Goal: Task Accomplishment & Management: Manage account settings

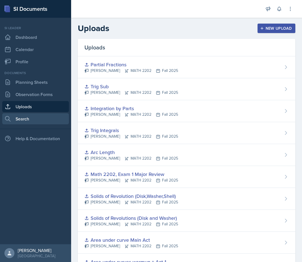
click at [44, 124] on nav "Si leader Dashboard Calendar Profile Documents Planning Sheets Observation Form…" at bounding box center [35, 131] width 71 height 227
click at [46, 123] on link "Search" at bounding box center [35, 118] width 67 height 11
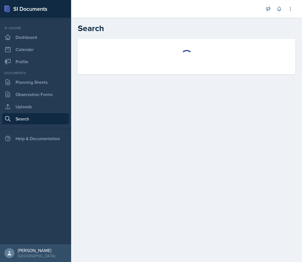
select select "all"
select select "1"
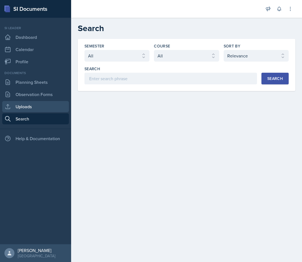
drag, startPoint x: 38, startPoint y: 107, endPoint x: 42, endPoint y: 106, distance: 4.1
click at [38, 107] on link "Uploads" at bounding box center [35, 106] width 67 height 11
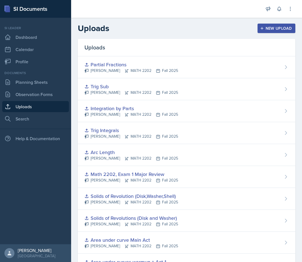
click at [277, 30] on div "New Upload" at bounding box center [276, 28] width 31 height 4
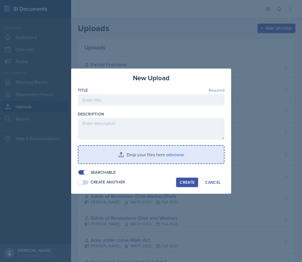
click at [118, 157] on input "file" at bounding box center [151, 155] width 146 height 18
click at [150, 154] on input "file" at bounding box center [151, 155] width 146 height 18
click at [138, 149] on input "file" at bounding box center [151, 155] width 146 height 18
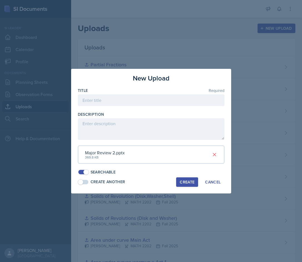
click at [182, 181] on div "Create" at bounding box center [187, 182] width 15 height 4
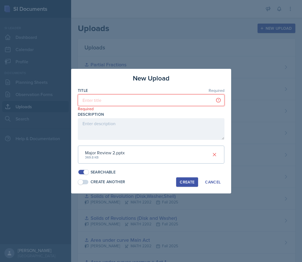
click at [127, 101] on input at bounding box center [151, 100] width 147 height 12
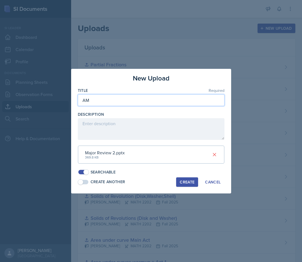
type input "A"
type input "Major Review for Exam 2"
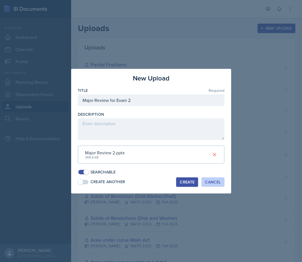
click at [212, 181] on div "Cancel" at bounding box center [213, 182] width 16 height 4
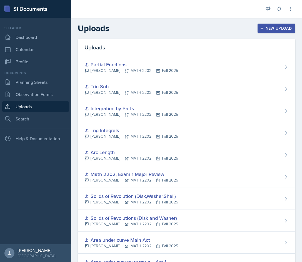
click at [276, 26] on div "New Upload" at bounding box center [276, 28] width 31 height 4
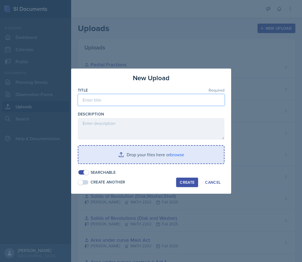
drag, startPoint x: 150, startPoint y: 105, endPoint x: 147, endPoint y: 105, distance: 2.8
click at [149, 105] on input at bounding box center [151, 100] width 147 height 12
type input "Math 2202, Exam 2 Major Review"
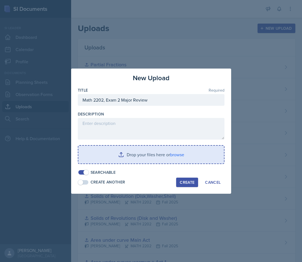
click at [139, 154] on input "file" at bounding box center [151, 155] width 146 height 18
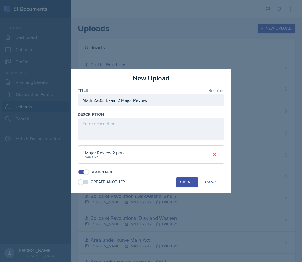
click at [187, 180] on div "Create" at bounding box center [187, 182] width 15 height 4
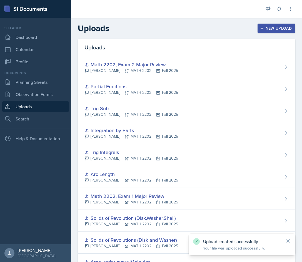
click at [159, 69] on div "[PERSON_NAME] MATH 2202 Fall 2025" at bounding box center [131, 71] width 94 height 6
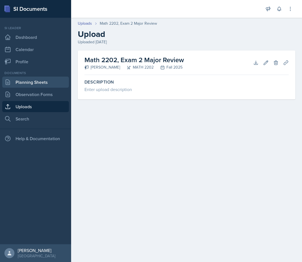
click at [48, 82] on link "Planning Sheets" at bounding box center [35, 82] width 67 height 11
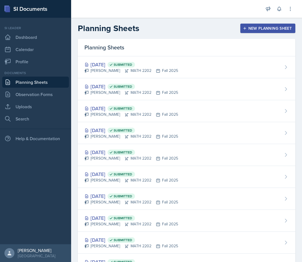
click at [258, 27] on div "New Planning Sheet" at bounding box center [268, 28] width 48 height 4
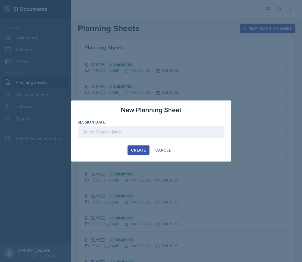
click at [142, 137] on div at bounding box center [151, 132] width 147 height 12
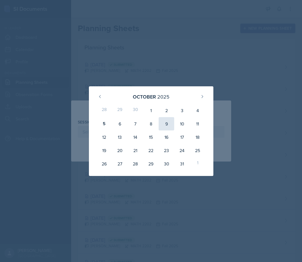
click at [172, 125] on div "9" at bounding box center [167, 123] width 16 height 13
type input "[DATE]"
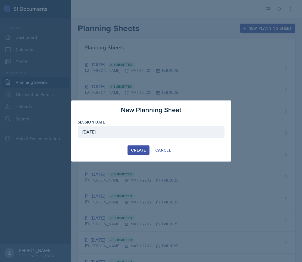
click at [137, 148] on div "Create" at bounding box center [138, 150] width 15 height 4
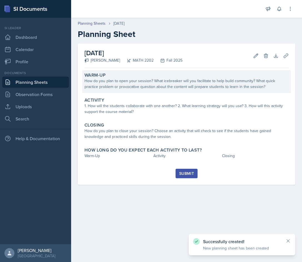
click at [161, 82] on div "How do you plan to open your session? What icebreaker will you facilitate to he…" at bounding box center [186, 84] width 204 height 12
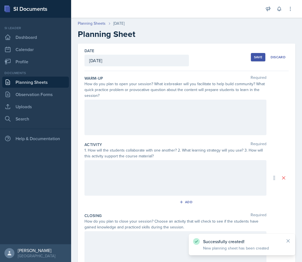
click at [132, 115] on div at bounding box center [175, 118] width 182 height 36
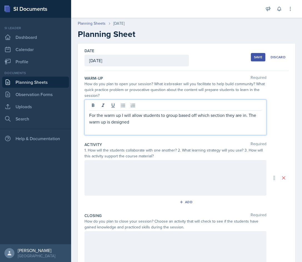
click at [87, 114] on div "For the warm up I will allow students to group based off which section they are…" at bounding box center [175, 118] width 182 height 36
click at [90, 114] on p "For the warm up I will allow students to group based off which section they are…" at bounding box center [175, 118] width 173 height 13
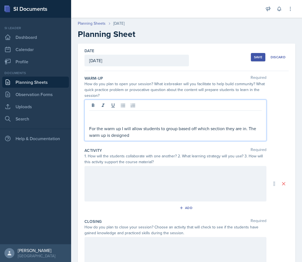
click at [101, 114] on p at bounding box center [175, 115] width 173 height 7
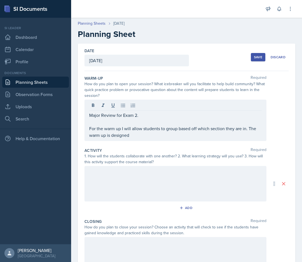
drag, startPoint x: 143, startPoint y: 140, endPoint x: 141, endPoint y: 135, distance: 5.5
click at [143, 140] on div "Major Review for Exam 2. For the warm up I will allow students to group based o…" at bounding box center [175, 120] width 182 height 41
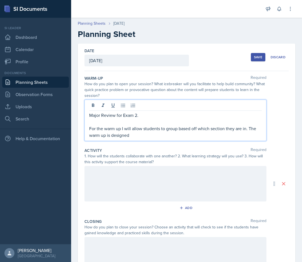
click at [141, 135] on p "For the warm up I will allow students to group based off which section they are…" at bounding box center [175, 131] width 173 height 13
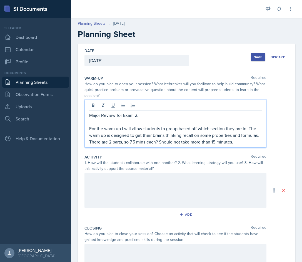
click at [108, 143] on p "For the warm up I will allow students to group based off which section they are…" at bounding box center [175, 135] width 173 height 20
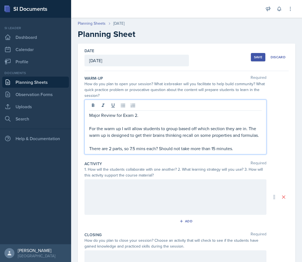
click at [123, 139] on p "For the warm up I will allow students to group based off which section they are…" at bounding box center [175, 131] width 173 height 13
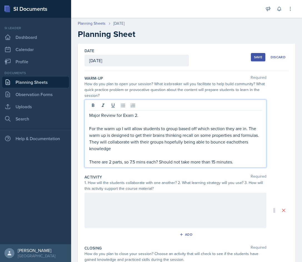
click at [245, 138] on p "For the warm up I will allow students to group based off which section they are…" at bounding box center [175, 138] width 173 height 27
click at [244, 141] on p "For the warm up I will allow students to group based off which section they are…" at bounding box center [175, 138] width 173 height 27
click at [142, 150] on p "For the warm up I will allow students to group based off which section they are…" at bounding box center [175, 138] width 173 height 27
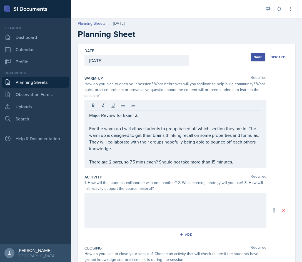
click at [158, 219] on div at bounding box center [175, 211] width 182 height 36
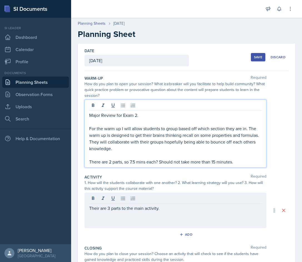
click at [141, 105] on div "Major Review for Exam 2. For the warm up I will allow students to group based o…" at bounding box center [175, 134] width 182 height 68
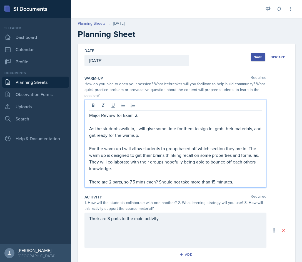
click at [135, 128] on p "As the students walk in, I will give some time for them to sign in, grab their …" at bounding box center [175, 131] width 173 height 13
click at [214, 128] on p "As the students walk in, I will have the Agenda for the session, I will give so…" at bounding box center [175, 131] width 173 height 13
click at [213, 128] on p "As the students walk in, I will have the Agenda for the session, I will give so…" at bounding box center [175, 131] width 173 height 13
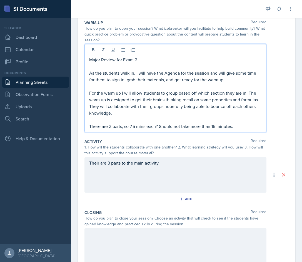
click at [187, 177] on div "Their are 3 parts to the main activity." at bounding box center [175, 175] width 182 height 36
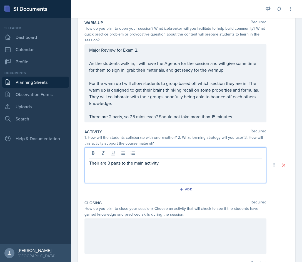
scroll to position [65, 0]
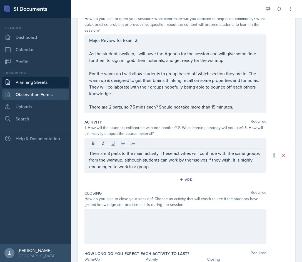
click at [41, 91] on link "Observation Forms" at bounding box center [35, 94] width 67 height 11
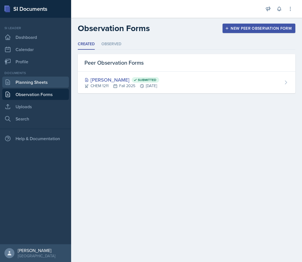
click at [34, 83] on link "Planning Sheets" at bounding box center [35, 82] width 67 height 11
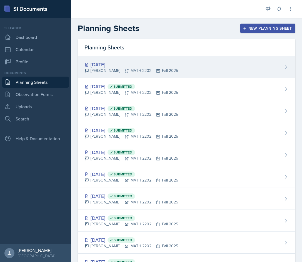
click at [146, 67] on div "[DATE]" at bounding box center [131, 65] width 94 height 8
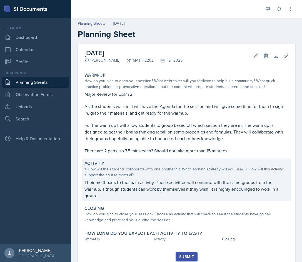
click at [166, 190] on p "Their are 3 parts to the main activity. These activities will continue with the…" at bounding box center [186, 189] width 204 height 20
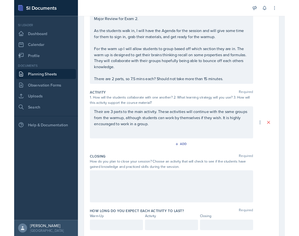
scroll to position [101, 0]
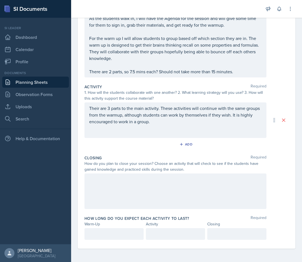
click at [214, 119] on p "Their are 3 parts to the main activity. These activities will continue with the…" at bounding box center [175, 115] width 173 height 20
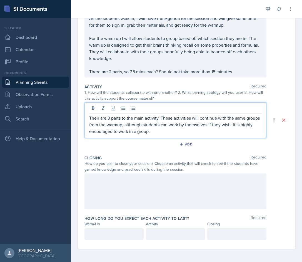
click at [210, 131] on p "Their are 3 parts to the main activity. These activities will continue with the…" at bounding box center [175, 125] width 173 height 20
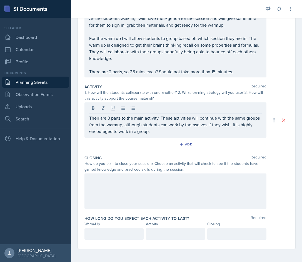
click at [145, 195] on div at bounding box center [175, 192] width 182 height 36
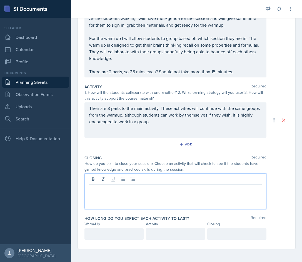
click at [171, 118] on p "Their are 3 parts to the main activity. These activities will continue with the…" at bounding box center [175, 115] width 173 height 20
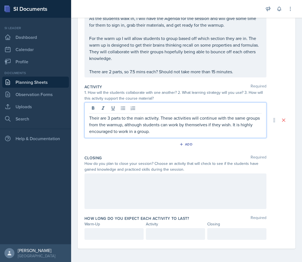
click at [183, 133] on p "Their are 3 parts to the main activity. These activities will continue with the…" at bounding box center [175, 125] width 173 height 20
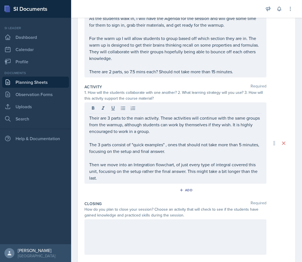
click at [134, 183] on div "Their are 3 parts to the main activity. These activities will continue with the…" at bounding box center [175, 143] width 182 height 81
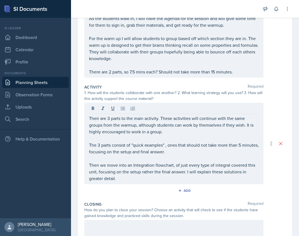
click at [154, 175] on p "Then we move into an Integration flowchart, of just every type of integral cove…" at bounding box center [174, 171] width 170 height 20
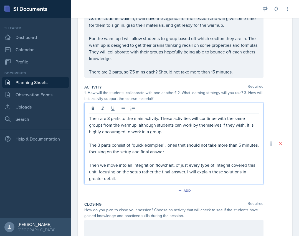
click at [145, 179] on p "Then we move into an Integration flowchart, of just every type of integral cove…" at bounding box center [174, 171] width 170 height 20
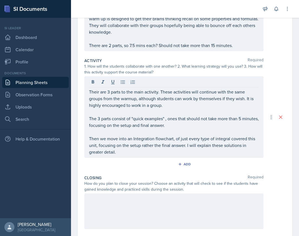
scroll to position [128, 0]
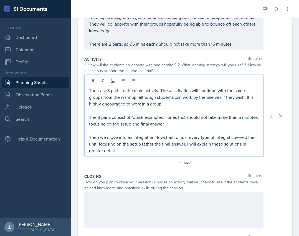
click at [139, 149] on p "Then we move into an Integration flowchart, of just every type of integral cove…" at bounding box center [174, 144] width 170 height 20
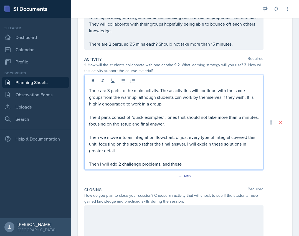
click at [190, 122] on p "The 3 parts consist of "quick examples" , ones that should not take more than 5…" at bounding box center [174, 120] width 170 height 13
click at [101, 116] on p "The 3 parts consist of "quick examples" , ones that should not take more than 5…" at bounding box center [174, 120] width 170 height 13
click at [194, 125] on p "The 3 parts consist of "quick examples" , ones that should not take more than 5…" at bounding box center [174, 120] width 170 height 13
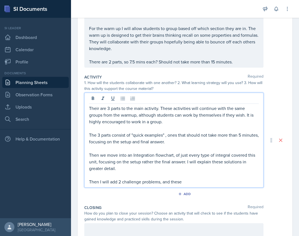
scroll to position [73, 0]
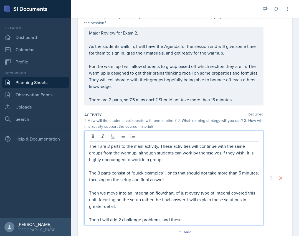
drag, startPoint x: 194, startPoint y: 182, endPoint x: 88, endPoint y: 171, distance: 107.2
click at [88, 171] on div "Their are 3 parts to the main activity. These activities will continue with the…" at bounding box center [173, 177] width 179 height 95
click at [196, 180] on p "The 3 parts consist of "quick examples" , ones that should not take more than 5…" at bounding box center [174, 175] width 170 height 13
click at [111, 146] on p "Their are 3 parts to the main activity. These activities will continue with the…" at bounding box center [174, 153] width 170 height 20
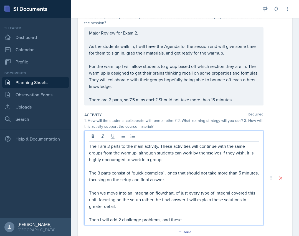
click at [110, 146] on p "Their are 3 parts to the main activity. These activities will continue with the…" at bounding box center [174, 153] width 170 height 20
click at [169, 161] on p "Their are 2 parts to the main activity. These activities will continue with the…" at bounding box center [174, 153] width 170 height 20
click at [182, 183] on p at bounding box center [174, 186] width 170 height 7
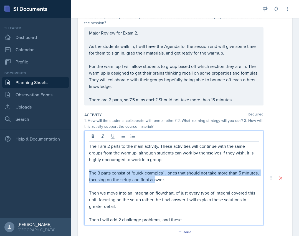
drag, startPoint x: 139, startPoint y: 181, endPoint x: 90, endPoint y: 171, distance: 50.1
click at [90, 171] on p "The 3 parts consist of "quick examples" , ones that should not take more than 5…" at bounding box center [174, 175] width 170 height 13
click at [108, 169] on p "The 3 parts consist of "quick examples" , ones that should not take more than 5…" at bounding box center [174, 175] width 170 height 13
click at [103, 171] on p "The 3 parts consist of "quick examples" , ones that should not take more than 5…" at bounding box center [174, 175] width 170 height 13
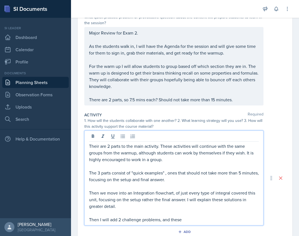
click at [214, 186] on p at bounding box center [174, 186] width 170 height 7
click at [187, 180] on p "The 3 parts consist of "quick examples" , ones that should not take more than 5…" at bounding box center [174, 175] width 170 height 13
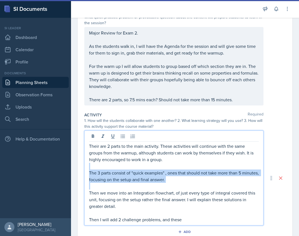
drag, startPoint x: 186, startPoint y: 180, endPoint x: 79, endPoint y: 167, distance: 108.6
click at [79, 167] on div "Date [DATE] [DATE] 28 29 30 1 2 3 4 5 6 7 8 9 10 11 12 13 14 15 16 17 18 19 20 …" at bounding box center [185, 153] width 215 height 365
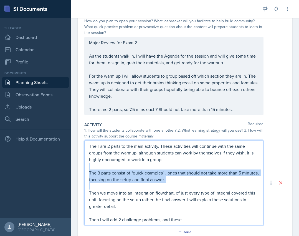
click at [116, 176] on p "The 3 parts consist of "quick examples" , ones that should not take more than 5…" at bounding box center [174, 175] width 170 height 13
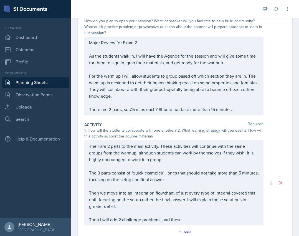
drag, startPoint x: 88, startPoint y: 173, endPoint x: 117, endPoint y: 174, distance: 29.5
click at [117, 174] on div "Their are 2 parts to the main activity. These activities will continue with the…" at bounding box center [173, 182] width 179 height 85
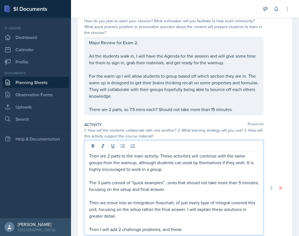
scroll to position [73, 0]
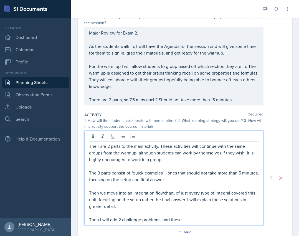
click at [172, 176] on p "The 3 parts consist of "quick examples" , ones that should not take more than 5…" at bounding box center [174, 175] width 170 height 13
drag, startPoint x: 130, startPoint y: 178, endPoint x: 83, endPoint y: 171, distance: 46.9
click at [83, 171] on div "Date [DATE] [DATE] 28 29 30 1 2 3 4 5 6 7 8 9 10 11 12 13 14 15 16 17 18 19 20 …" at bounding box center [185, 153] width 215 height 365
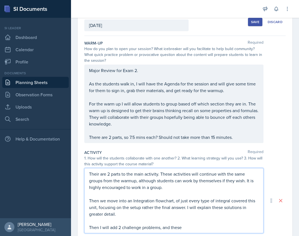
scroll to position [45, 0]
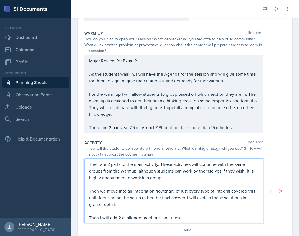
click at [153, 117] on p "For the warm up I will allow students to group based off which section they are…" at bounding box center [174, 104] width 170 height 27
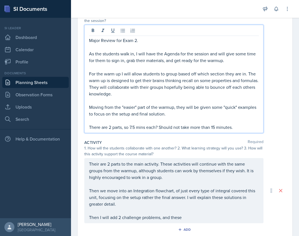
scroll to position [73, 0]
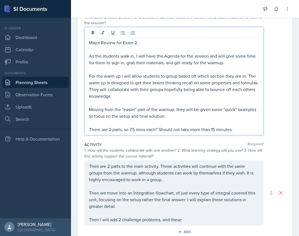
click at [113, 130] on p "There are 2 parts, so 7.5 mins each? Should not take more than 15 minutes." at bounding box center [174, 129] width 170 height 7
click at [111, 129] on p "There are 2 parts, so 7.5 mins each? Should not take more than 15 minutes." at bounding box center [174, 129] width 170 height 7
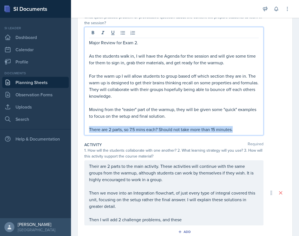
drag, startPoint x: 90, startPoint y: 128, endPoint x: 249, endPoint y: 129, distance: 158.9
click at [249, 129] on p "There are 2 parts, so 7.5 mins each? Should not take more than 15 minutes." at bounding box center [174, 129] width 170 height 7
copy p "There are 2 parts, so 7.5 mins each? Should not take more than 15 minutes."
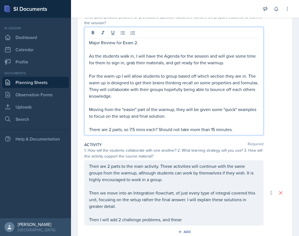
click at [156, 99] on p at bounding box center [174, 102] width 170 height 7
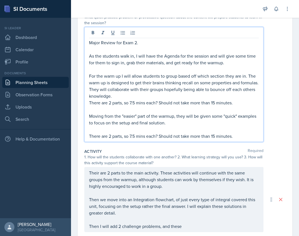
click at [90, 103] on p "There are 2 parts, so 7.5 mins each? Should not take more than 15 minutes." at bounding box center [174, 102] width 170 height 7
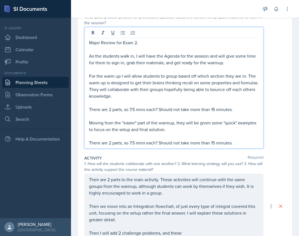
click at [233, 143] on p "There are 2 parts, so 7.5 mins each? Should not take more than 15 minutes." at bounding box center [174, 142] width 170 height 7
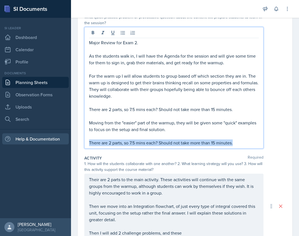
drag, startPoint x: 236, startPoint y: 142, endPoint x: 51, endPoint y: 143, distance: 185.3
click at [51, 143] on div "SI Documents Si leader Dashboard Calendar Profile Documents Planning Sheets Obs…" at bounding box center [149, 118] width 299 height 236
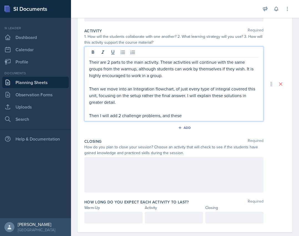
click at [163, 79] on p at bounding box center [174, 82] width 170 height 7
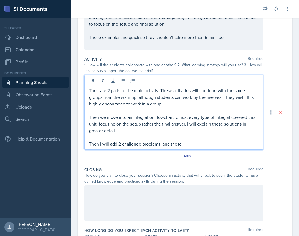
scroll to position [151, 0]
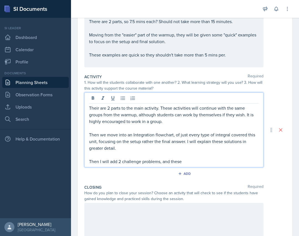
click at [127, 134] on p "Then we move into an Integration flowchart, of just every type of integral cove…" at bounding box center [174, 141] width 170 height 20
click at [151, 150] on p "The first part consists of an Integration flowchart, of just every type of inte…" at bounding box center [174, 141] width 170 height 20
click at [209, 163] on p "Then I will add 2 challenge problems, and these" at bounding box center [174, 161] width 170 height 7
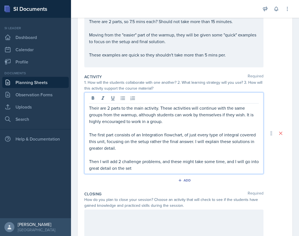
click at [218, 146] on p "The first part consists of an Integration flowchart, of just every type of inte…" at bounding box center [174, 141] width 170 height 20
click at [157, 149] on p "The first part consists of an Integration flowchart, of just every type of inte…" at bounding box center [174, 141] width 170 height 20
click at [137, 147] on p "The first part consists of an Integration flowchart, of just every type of inte…" at bounding box center [174, 141] width 170 height 20
click at [215, 140] on p "The first part consists of an Integration flowchart, of just every type of inte…" at bounding box center [174, 141] width 170 height 20
drag, startPoint x: 147, startPoint y: 174, endPoint x: 148, endPoint y: 170, distance: 4.4
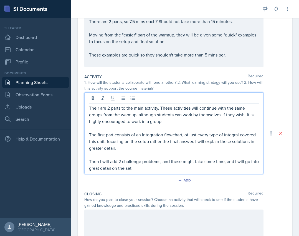
click at [147, 174] on div "Activity Required 1. How will the students collaborate with one another? 2. Wha…" at bounding box center [185, 130] width 202 height 117
click at [146, 155] on div "Their are 2 parts to the main activity. These activities will continue with the…" at bounding box center [174, 137] width 170 height 67
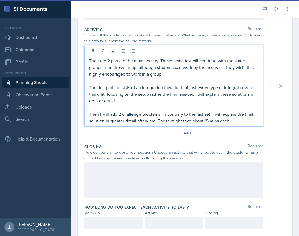
scroll to position [206, 0]
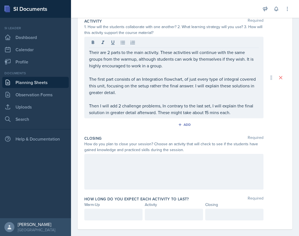
click at [143, 170] on div at bounding box center [173, 172] width 179 height 36
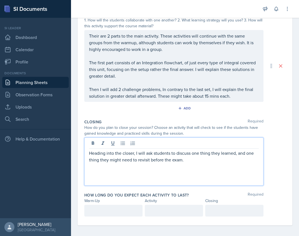
scroll to position [209, 0]
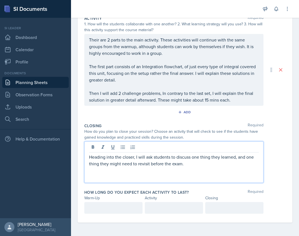
click at [136, 157] on p "Heading into the closer, I will ask students to discuss one thing they learned,…" at bounding box center [174, 159] width 170 height 13
click at [191, 158] on p "Heading into the closer, I will ask students to discuss one thing they learned,…" at bounding box center [174, 159] width 170 height 13
click at [222, 160] on p "Heading into the closer, I will ask students to discuss in their groups, one th…" at bounding box center [174, 159] width 170 height 13
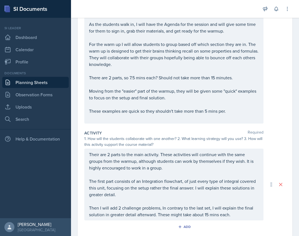
scroll to position [185, 0]
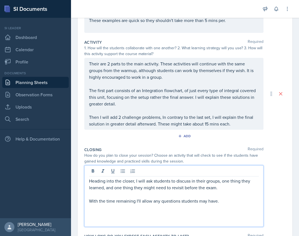
click at [160, 201] on p "With the time remaining I'll allow any questions students may have." at bounding box center [174, 200] width 170 height 7
click at [152, 201] on p "With the time remaining I'll allow any questions students may have." at bounding box center [174, 200] width 170 height 7
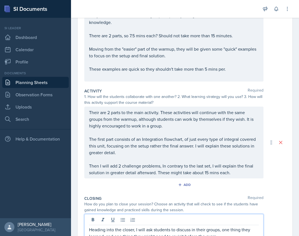
scroll to position [139, 0]
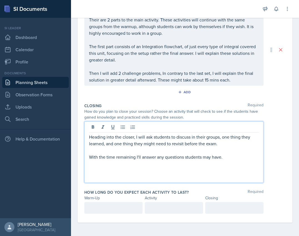
click at [109, 211] on div at bounding box center [113, 208] width 58 height 12
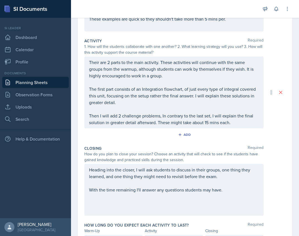
scroll to position [174, 0]
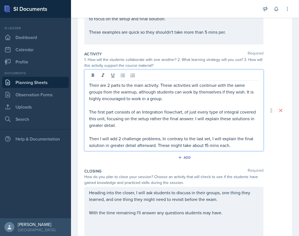
click at [165, 119] on div "Their are 2 parts to the main activity. These activities will continue with the…" at bounding box center [174, 115] width 170 height 67
click at [156, 132] on p at bounding box center [174, 131] width 170 height 7
click at [149, 129] on p at bounding box center [174, 131] width 170 height 7
click at [139, 127] on p "The first part consists of an Integration flowchart, of just every type of inte…" at bounding box center [174, 118] width 170 height 20
click at [145, 125] on p "The first part consists of an Integration flowchart, of just every type of inte…" at bounding box center [174, 118] width 170 height 20
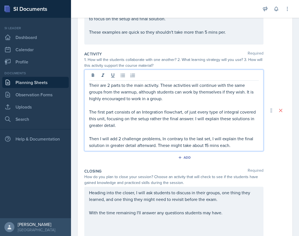
click at [175, 103] on p at bounding box center [174, 105] width 170 height 7
click at [175, 102] on p at bounding box center [174, 105] width 170 height 7
click at [172, 99] on p "Their are 2 parts to the main activity. These activities will continue with the…" at bounding box center [174, 92] width 170 height 20
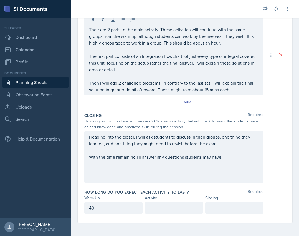
drag, startPoint x: 154, startPoint y: 218, endPoint x: 154, endPoint y: 211, distance: 6.7
click at [154, 217] on div "How long do you expect each activity to last? Required Warm-Up Activity Closing…" at bounding box center [185, 202] width 202 height 31
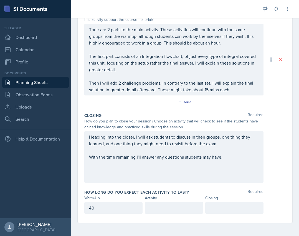
click at [155, 209] on div at bounding box center [174, 208] width 58 height 12
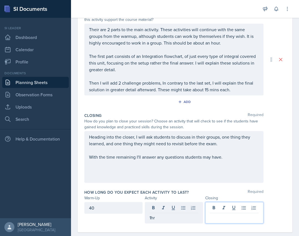
click at [222, 206] on div at bounding box center [235, 212] width 58 height 21
drag, startPoint x: 263, startPoint y: 152, endPoint x: 267, endPoint y: 150, distance: 4.9
click at [263, 152] on div "Heading into the closer, I will ask students to discuss in their groups, one th…" at bounding box center [185, 157] width 202 height 52
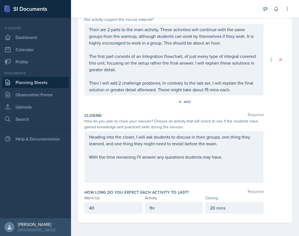
click at [110, 213] on div "40" at bounding box center [113, 208] width 58 height 12
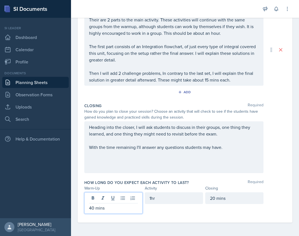
click at [189, 209] on div "1hr" at bounding box center [174, 202] width 58 height 21
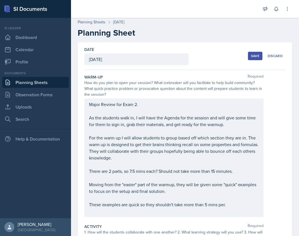
scroll to position [0, 0]
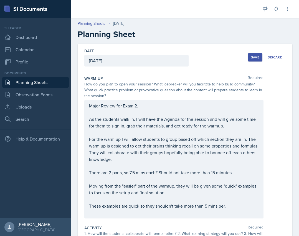
click at [251, 56] on div "Save" at bounding box center [255, 57] width 8 height 4
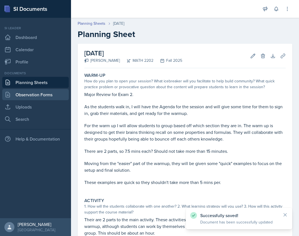
click at [26, 95] on link "Observation Forms" at bounding box center [35, 94] width 67 height 11
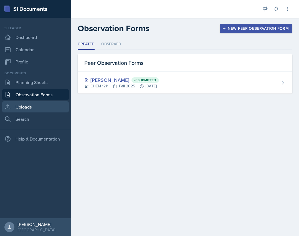
click at [28, 108] on link "Uploads" at bounding box center [35, 106] width 67 height 11
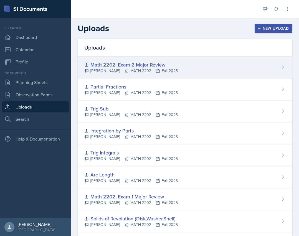
click at [283, 68] on icon at bounding box center [284, 67] width 2 height 3
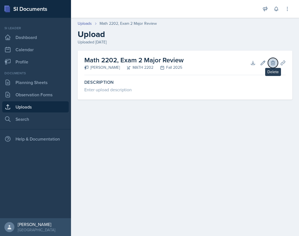
click at [270, 62] on button "Delete" at bounding box center [273, 63] width 10 height 10
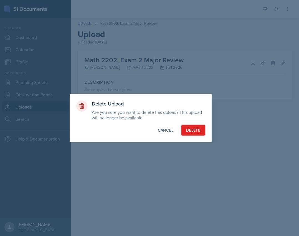
click at [202, 133] on button "Delete" at bounding box center [194, 130] width 24 height 11
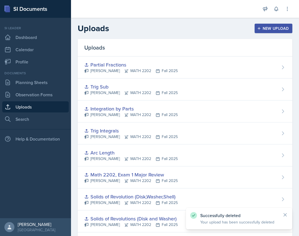
click at [261, 29] on div "New Upload" at bounding box center [274, 28] width 31 height 4
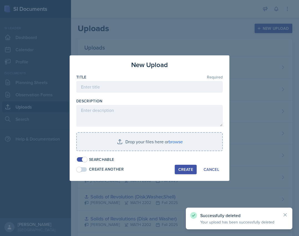
click at [134, 93] on div at bounding box center [149, 96] width 147 height 6
click at [130, 89] on input at bounding box center [149, 87] width 147 height 12
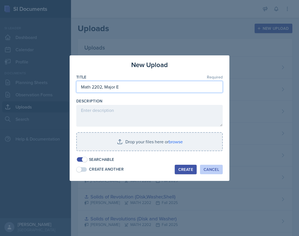
type input "Math 2202, Major E"
click at [209, 166] on button "Cancel" at bounding box center [211, 168] width 23 height 9
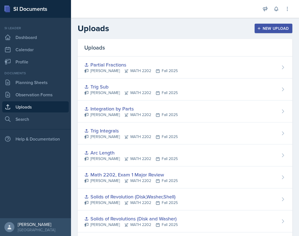
click at [267, 27] on div "New Upload" at bounding box center [274, 28] width 31 height 4
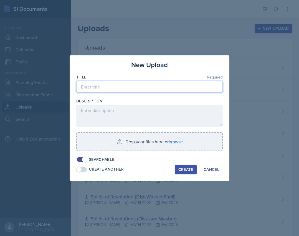
click at [134, 85] on input at bounding box center [149, 87] width 147 height 12
type input "Math 2202, Major Exam Review 2"
click at [187, 172] on button "Create" at bounding box center [186, 168] width 22 height 9
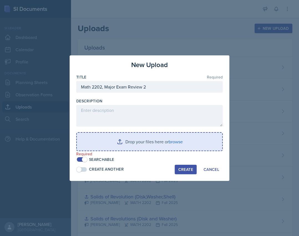
click at [166, 144] on input "file" at bounding box center [150, 142] width 146 height 18
click at [123, 148] on input "file" at bounding box center [150, 142] width 146 height 18
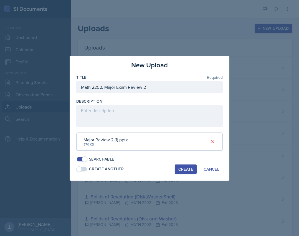
click at [187, 171] on div "Create" at bounding box center [186, 169] width 15 height 4
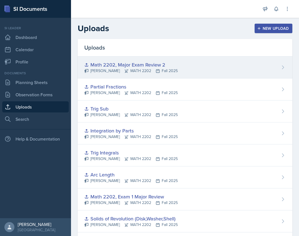
click at [157, 73] on div "[PERSON_NAME] MATH 2202 Fall 2025" at bounding box center [131, 71] width 94 height 6
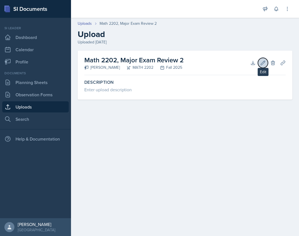
click at [266, 64] on icon at bounding box center [264, 63] width 6 height 6
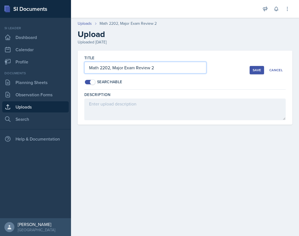
click at [179, 67] on input "Math 2202, Major Exam Review 2" at bounding box center [145, 68] width 122 height 12
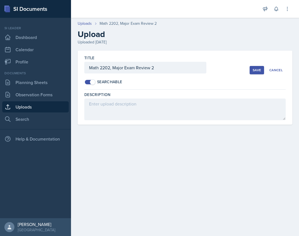
click at [253, 71] on button "Save" at bounding box center [257, 70] width 14 height 8
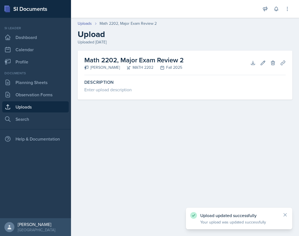
click at [32, 104] on link "Uploads" at bounding box center [35, 106] width 67 height 11
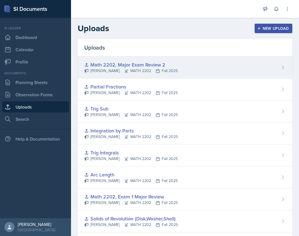
click at [188, 72] on div "Math 2202, Major Exam Review 2 [PERSON_NAME] MATH 2202 Fall 2025" at bounding box center [185, 67] width 215 height 22
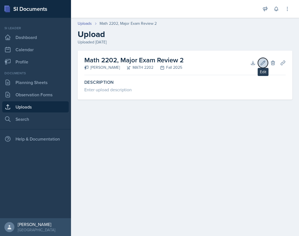
click at [261, 63] on icon at bounding box center [264, 63] width 6 height 6
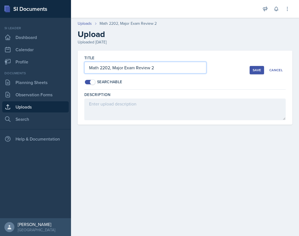
drag, startPoint x: 159, startPoint y: 66, endPoint x: 165, endPoint y: 66, distance: 6.4
click at [159, 66] on input "Math 2202, Major Exam Review 2" at bounding box center [145, 68] width 122 height 12
type input "Math 2202, Exam 2 Major Review"
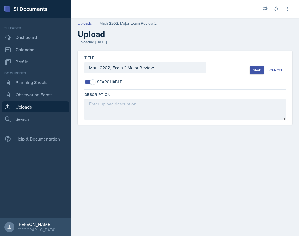
click at [255, 69] on div "Save" at bounding box center [257, 70] width 8 height 4
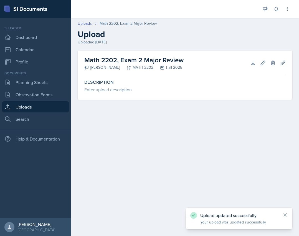
click at [40, 105] on link "Uploads" at bounding box center [35, 106] width 67 height 11
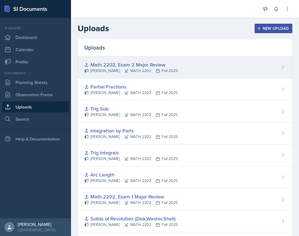
click at [124, 67] on div "Math 2202, Exam 2 Major Review" at bounding box center [131, 65] width 94 height 8
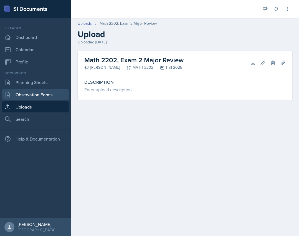
click at [43, 97] on link "Observation Forms" at bounding box center [35, 94] width 67 height 11
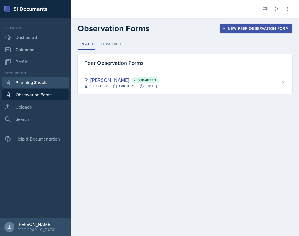
click at [40, 85] on link "Planning Sheets" at bounding box center [35, 82] width 67 height 11
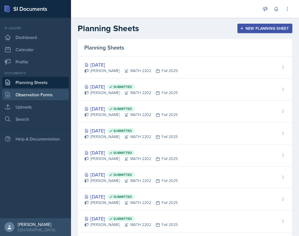
click at [40, 97] on link "Observation Forms" at bounding box center [35, 94] width 67 height 11
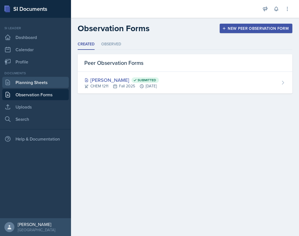
click at [41, 82] on link "Planning Sheets" at bounding box center [35, 82] width 67 height 11
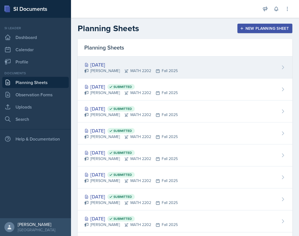
click at [177, 68] on div "[DATE] [PERSON_NAME] MATH 2202 Fall 2025" at bounding box center [185, 67] width 215 height 22
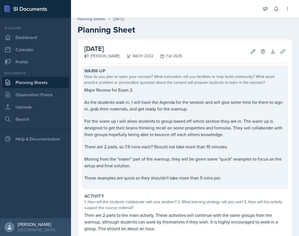
scroll to position [3, 0]
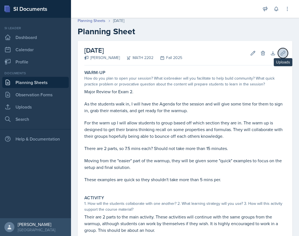
click at [281, 53] on icon at bounding box center [284, 53] width 6 height 6
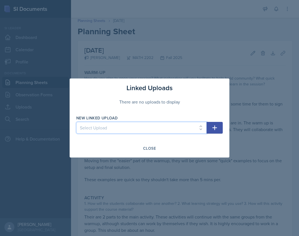
click at [161, 130] on select "Select Upload First Day - Derv Duels Second Day - Choosing U Second Day - Warm …" at bounding box center [141, 128] width 131 height 12
select select "b0570be1-ed30-4b9e-8cfc-b304c64e3969"
click at [76, 122] on select "Select Upload First Day - Derv Duels Second Day - Choosing U Second Day - Warm …" at bounding box center [141, 128] width 131 height 12
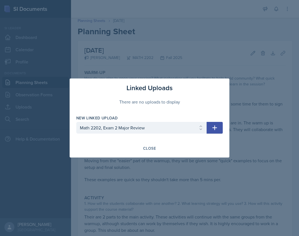
click at [216, 127] on icon "button" at bounding box center [215, 127] width 5 height 5
select select
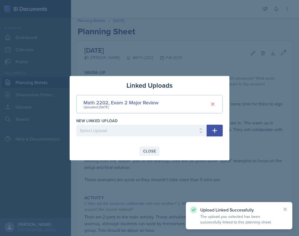
click at [155, 151] on div "Close" at bounding box center [149, 151] width 13 height 4
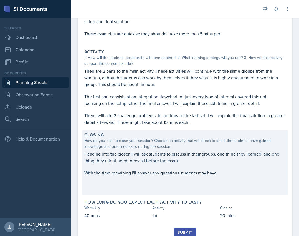
scroll to position [169, 0]
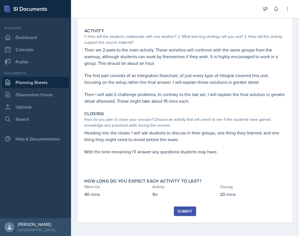
click at [185, 213] on div "Submit" at bounding box center [185, 211] width 15 height 4
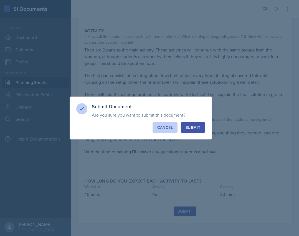
click at [167, 130] on div "Cancel" at bounding box center [166, 127] width 16 height 6
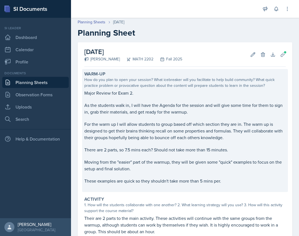
scroll to position [0, 0]
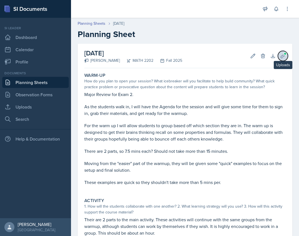
click at [278, 59] on button "Uploads" at bounding box center [283, 56] width 10 height 10
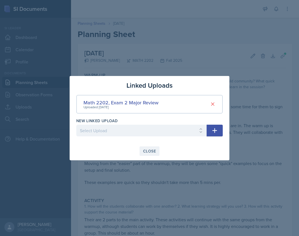
click at [150, 152] on div "Close" at bounding box center [149, 151] width 13 height 4
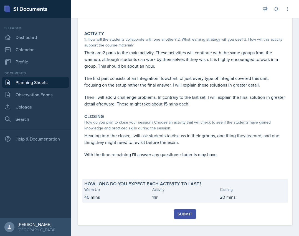
scroll to position [169, 0]
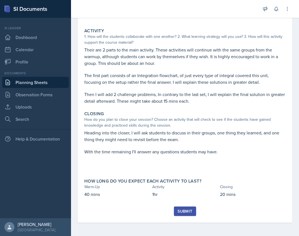
click at [183, 209] on div "Submit" at bounding box center [185, 211] width 15 height 4
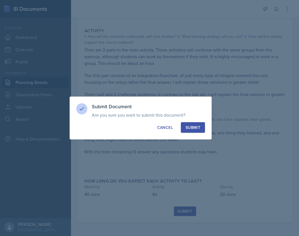
click at [194, 124] on button "Submit" at bounding box center [193, 127] width 24 height 11
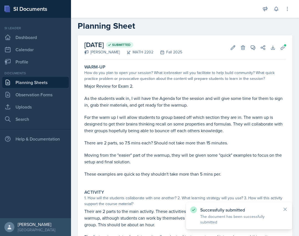
scroll to position [0, 0]
